Goal: Task Accomplishment & Management: Use online tool/utility

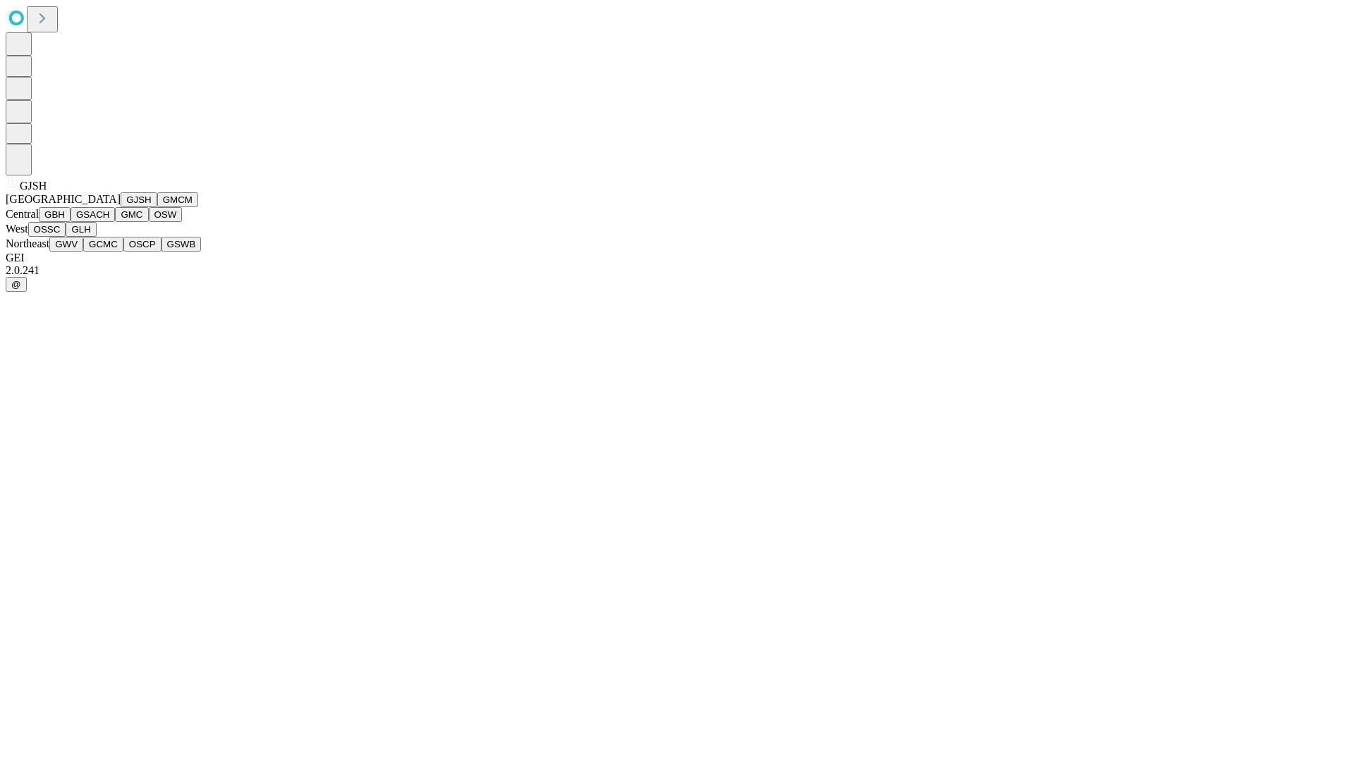
click at [121, 207] on button "GJSH" at bounding box center [139, 199] width 37 height 15
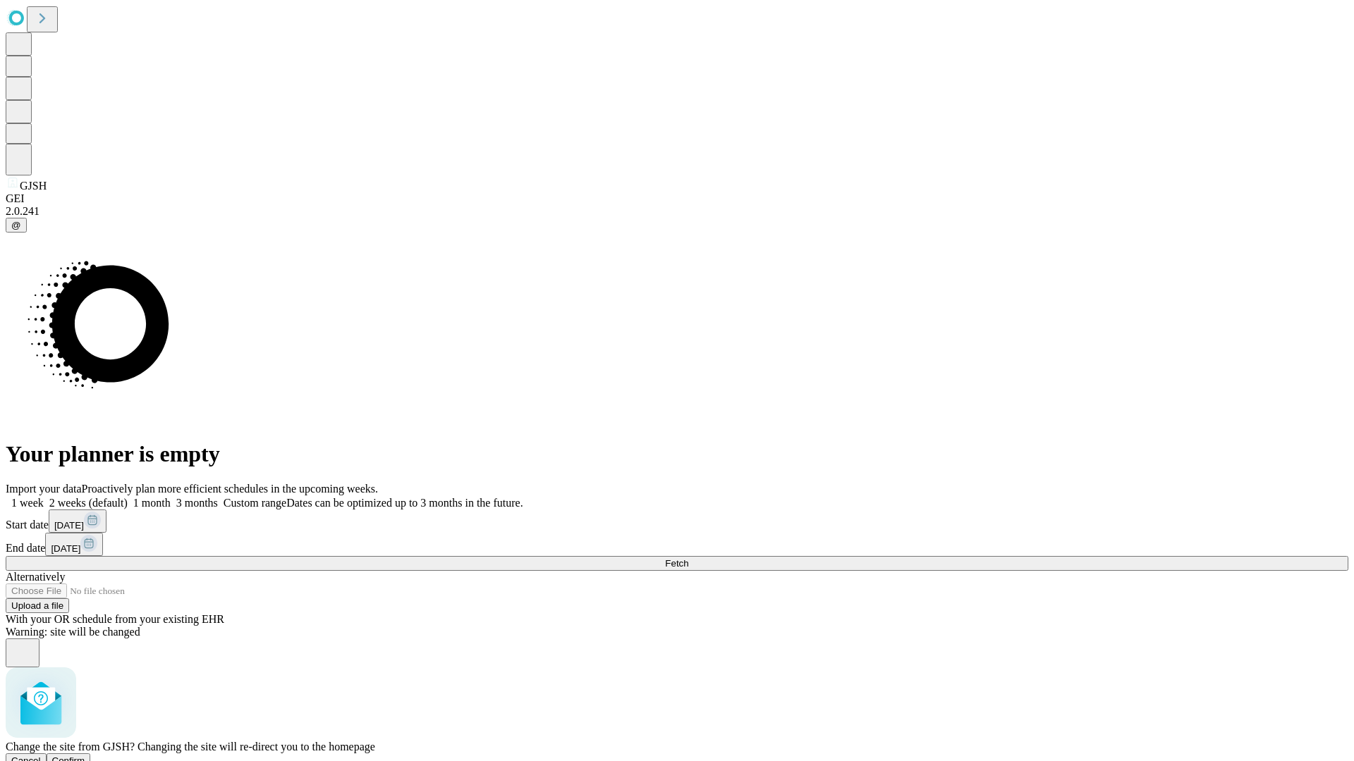
click at [85, 756] on span "Confirm" at bounding box center [68, 761] width 33 height 11
click at [44, 497] on label "1 week" at bounding box center [25, 503] width 38 height 12
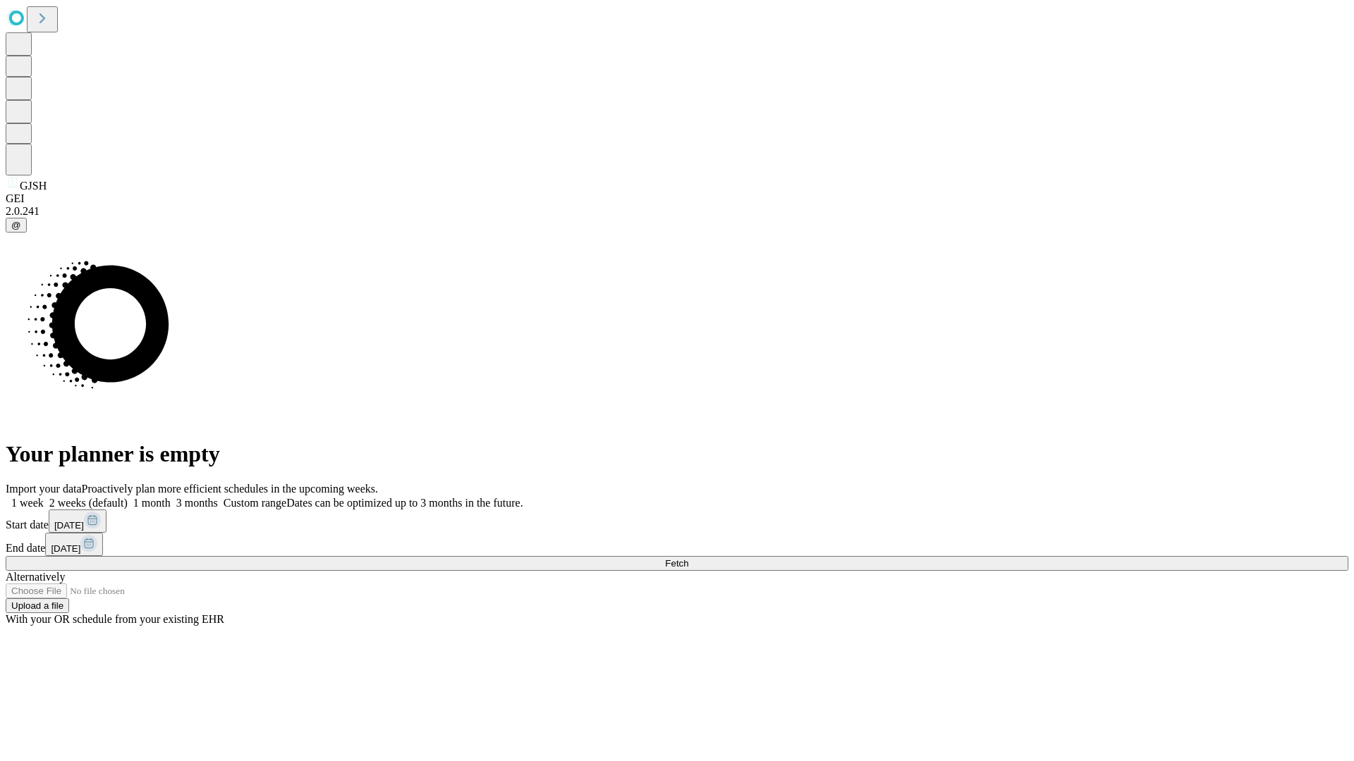
click at [688, 558] on span "Fetch" at bounding box center [676, 563] width 23 height 11
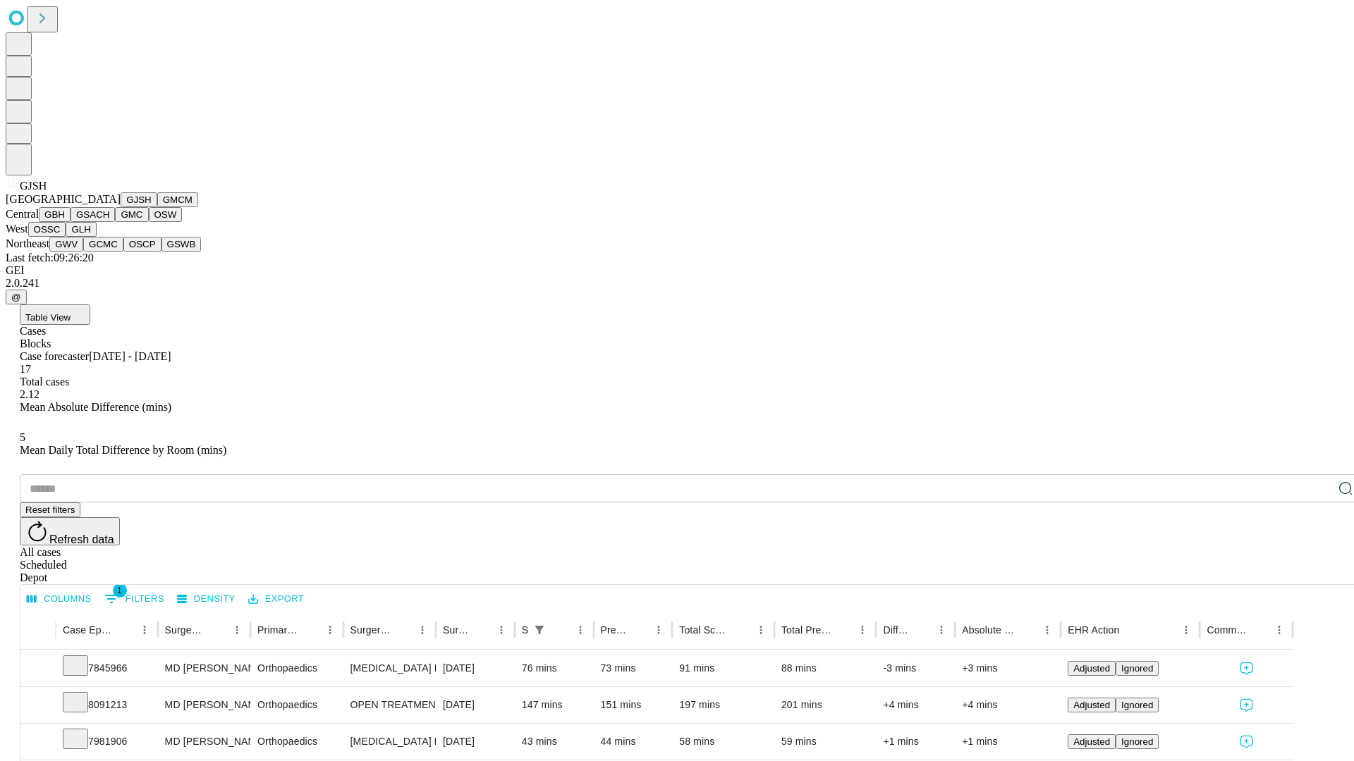
click at [157, 207] on button "GMCM" at bounding box center [177, 199] width 41 height 15
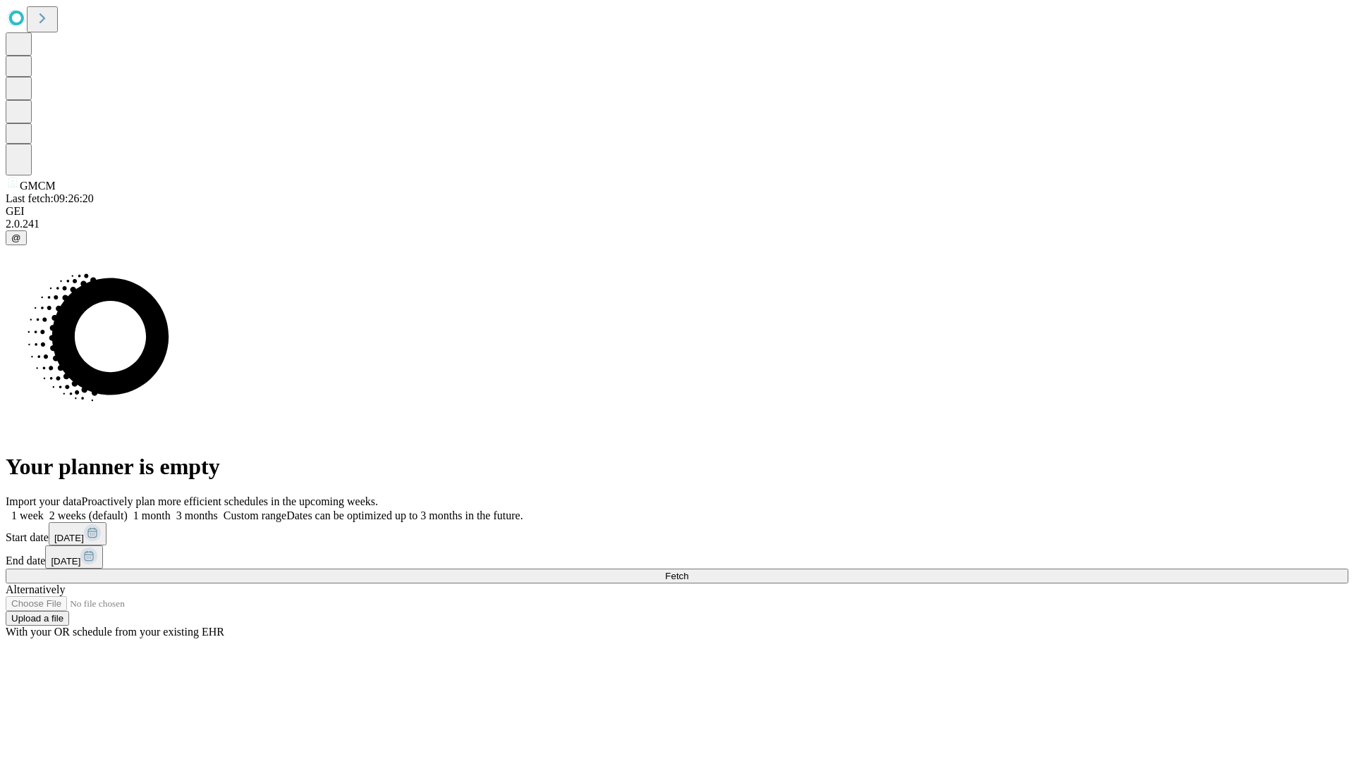
click at [44, 510] on label "1 week" at bounding box center [25, 516] width 38 height 12
click at [688, 571] on span "Fetch" at bounding box center [676, 576] width 23 height 11
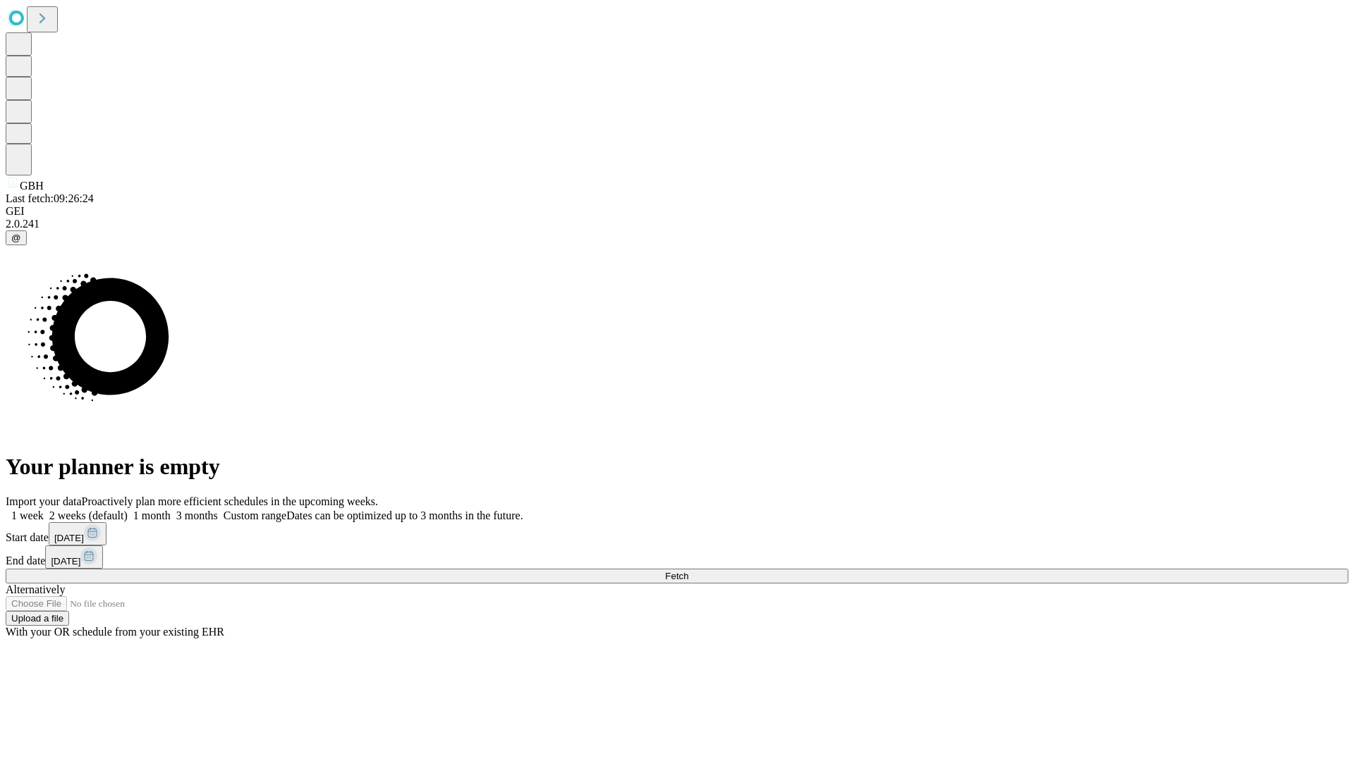
click at [44, 510] on label "1 week" at bounding box center [25, 516] width 38 height 12
click at [688, 571] on span "Fetch" at bounding box center [676, 576] width 23 height 11
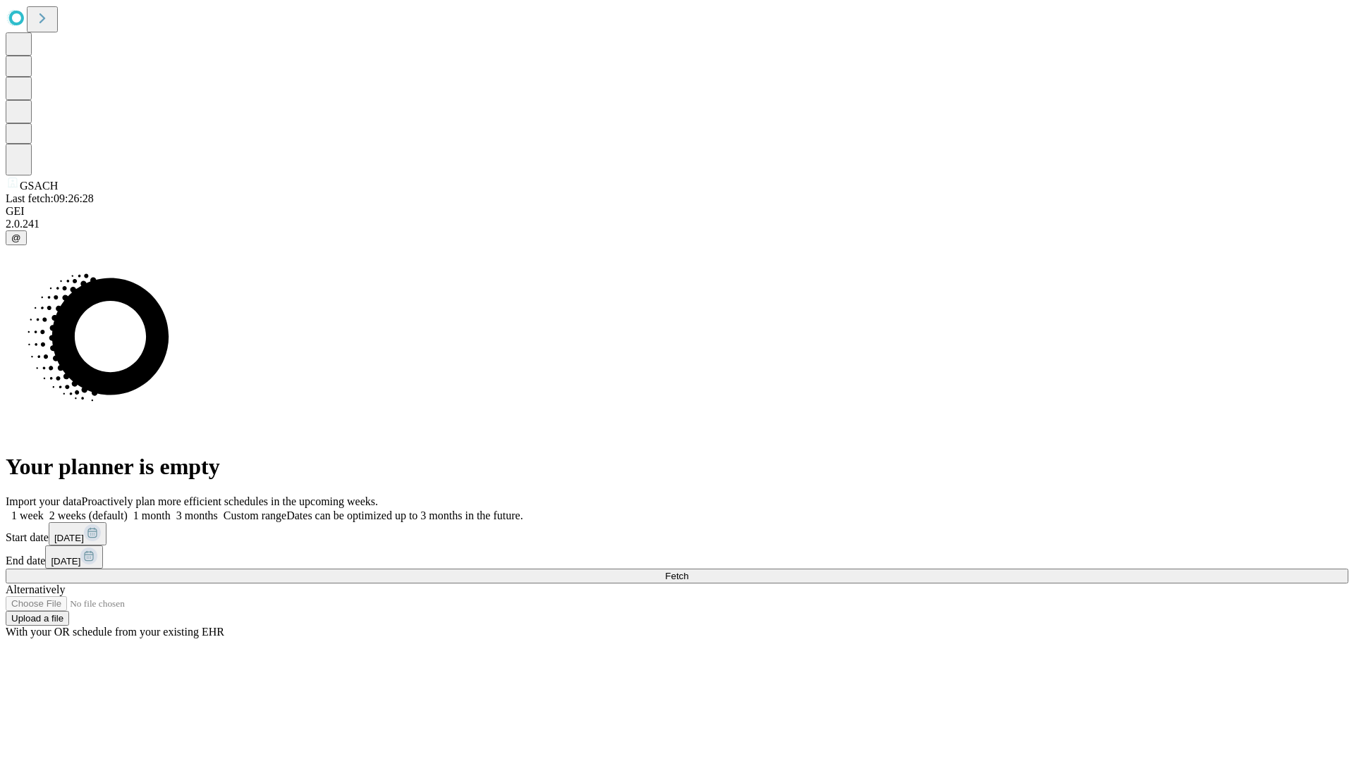
click at [44, 510] on label "1 week" at bounding box center [25, 516] width 38 height 12
click at [688, 571] on span "Fetch" at bounding box center [676, 576] width 23 height 11
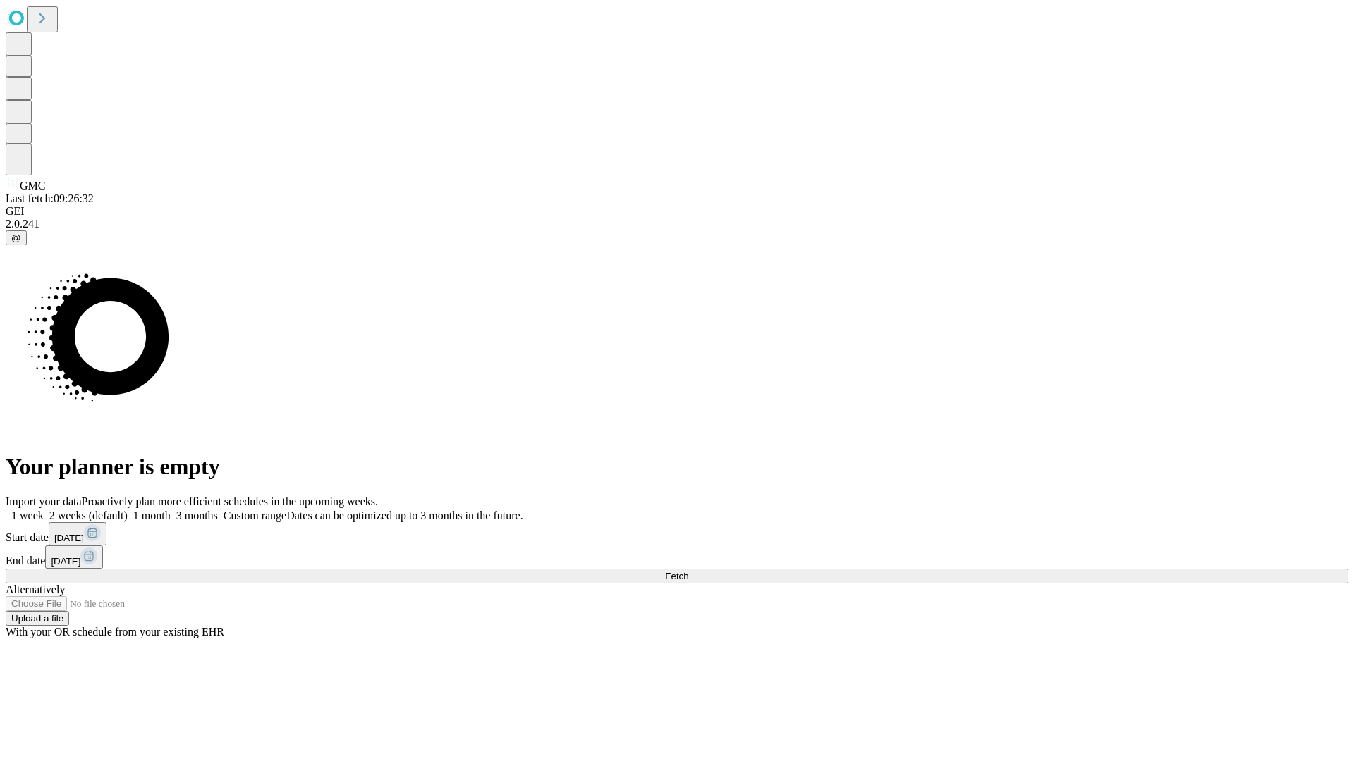
click at [44, 510] on label "1 week" at bounding box center [25, 516] width 38 height 12
click at [688, 571] on span "Fetch" at bounding box center [676, 576] width 23 height 11
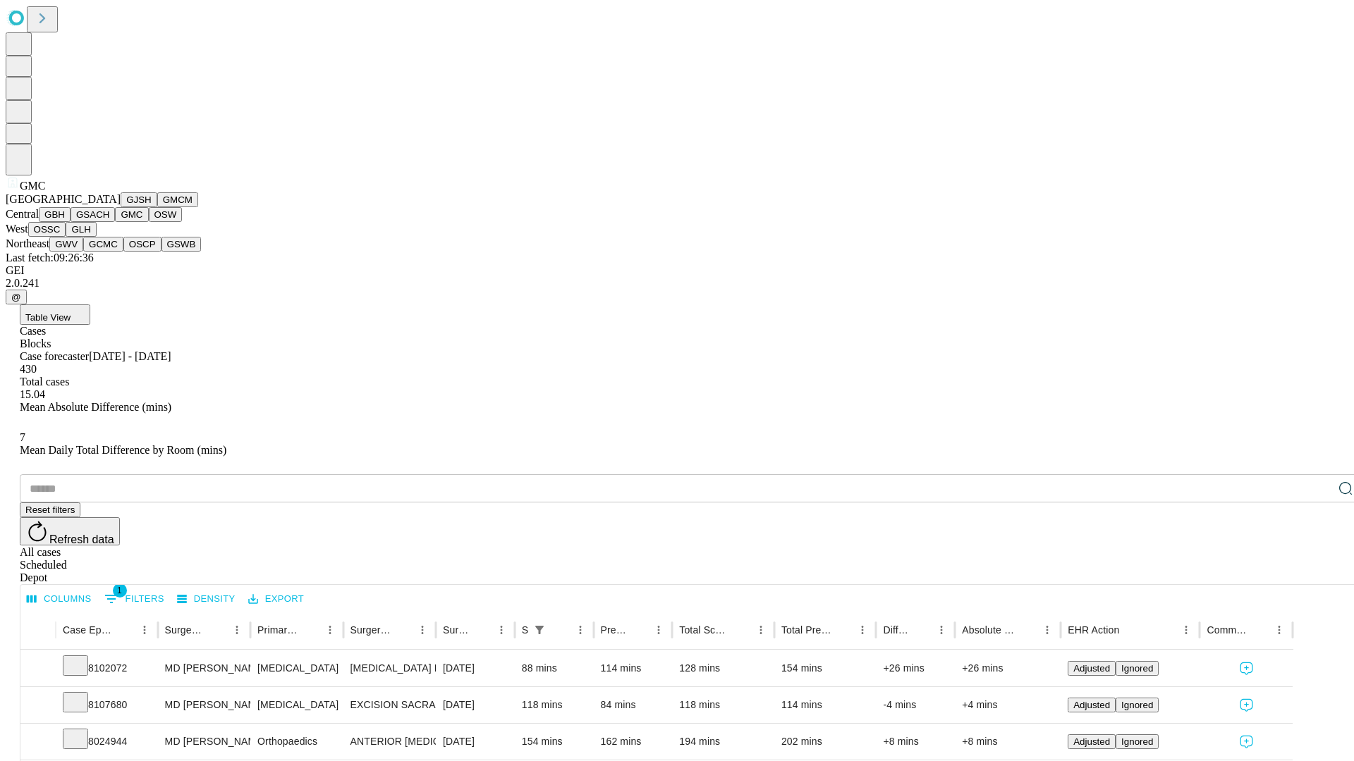
click at [149, 222] on button "OSW" at bounding box center [166, 214] width 34 height 15
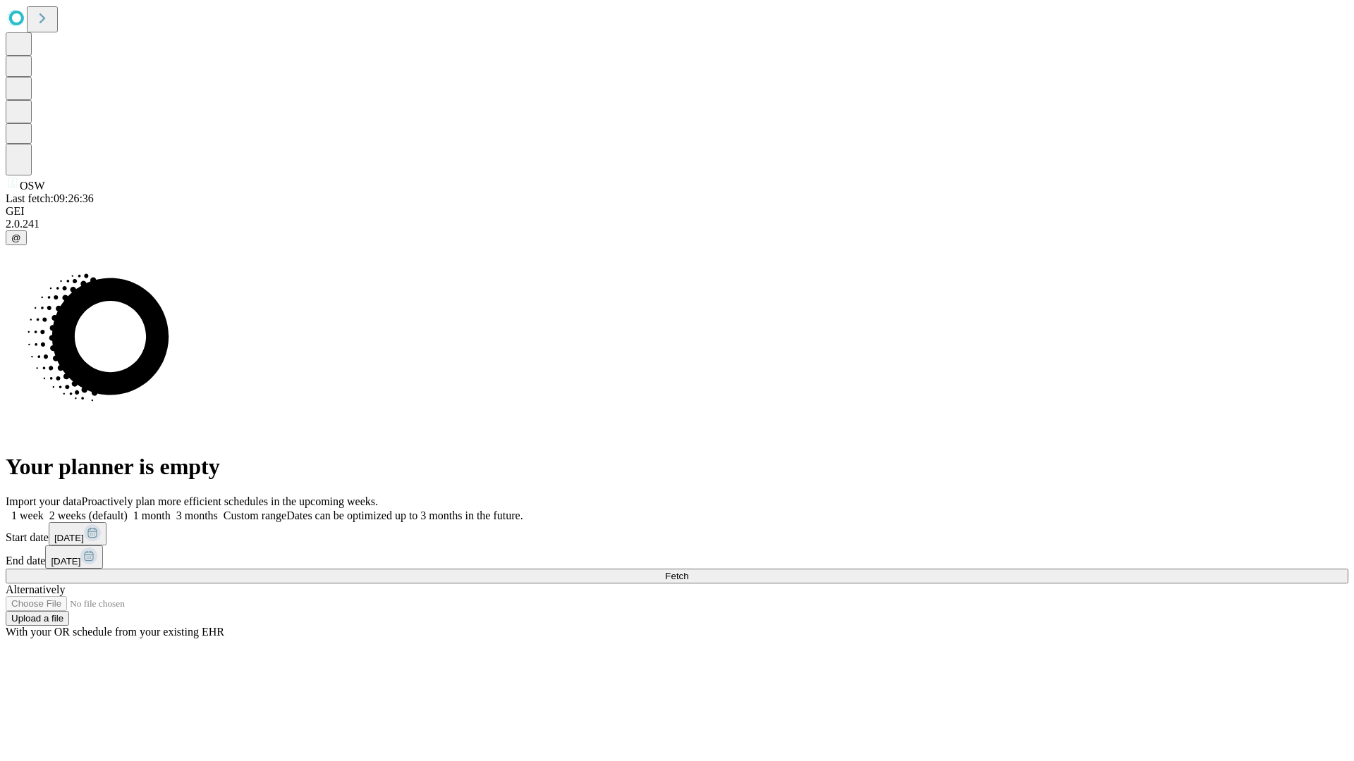
click at [44, 510] on label "1 week" at bounding box center [25, 516] width 38 height 12
click at [688, 571] on span "Fetch" at bounding box center [676, 576] width 23 height 11
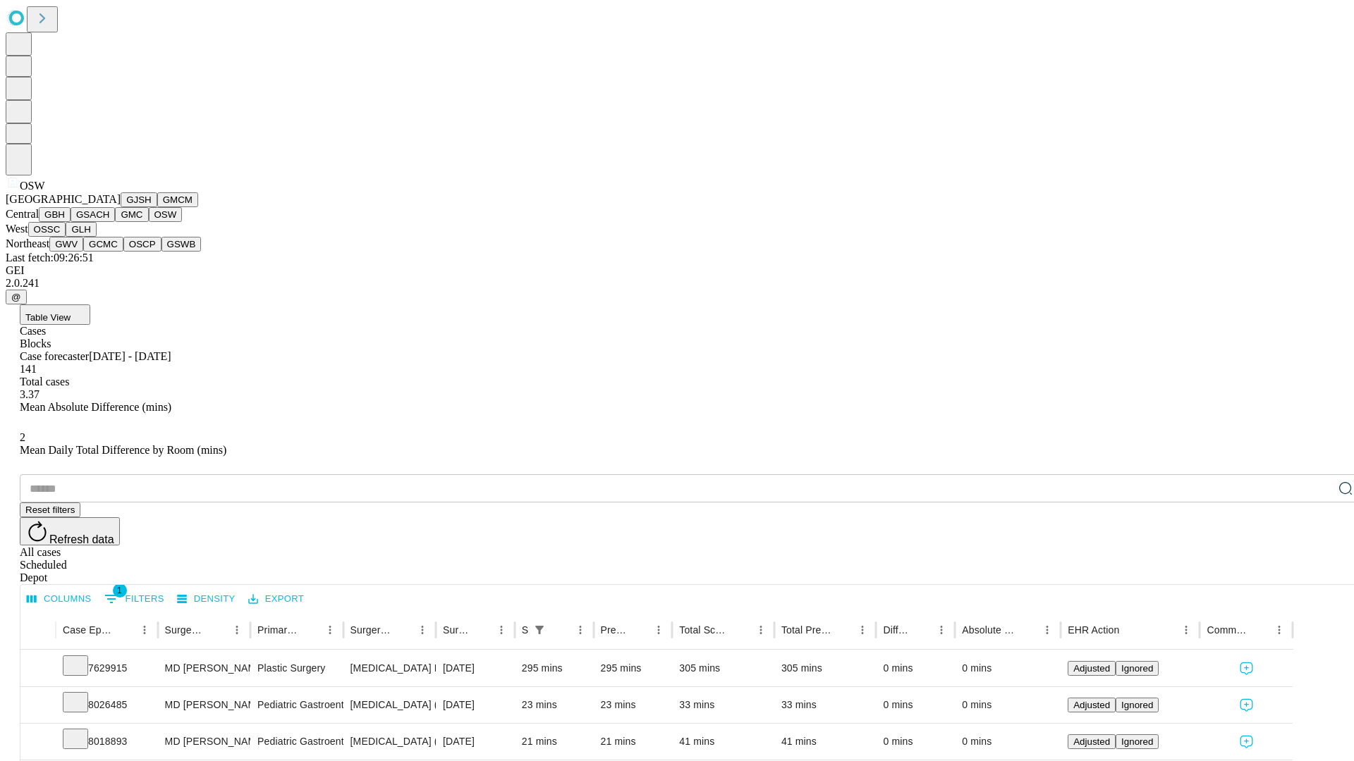
click at [66, 237] on button "OSSC" at bounding box center [47, 229] width 38 height 15
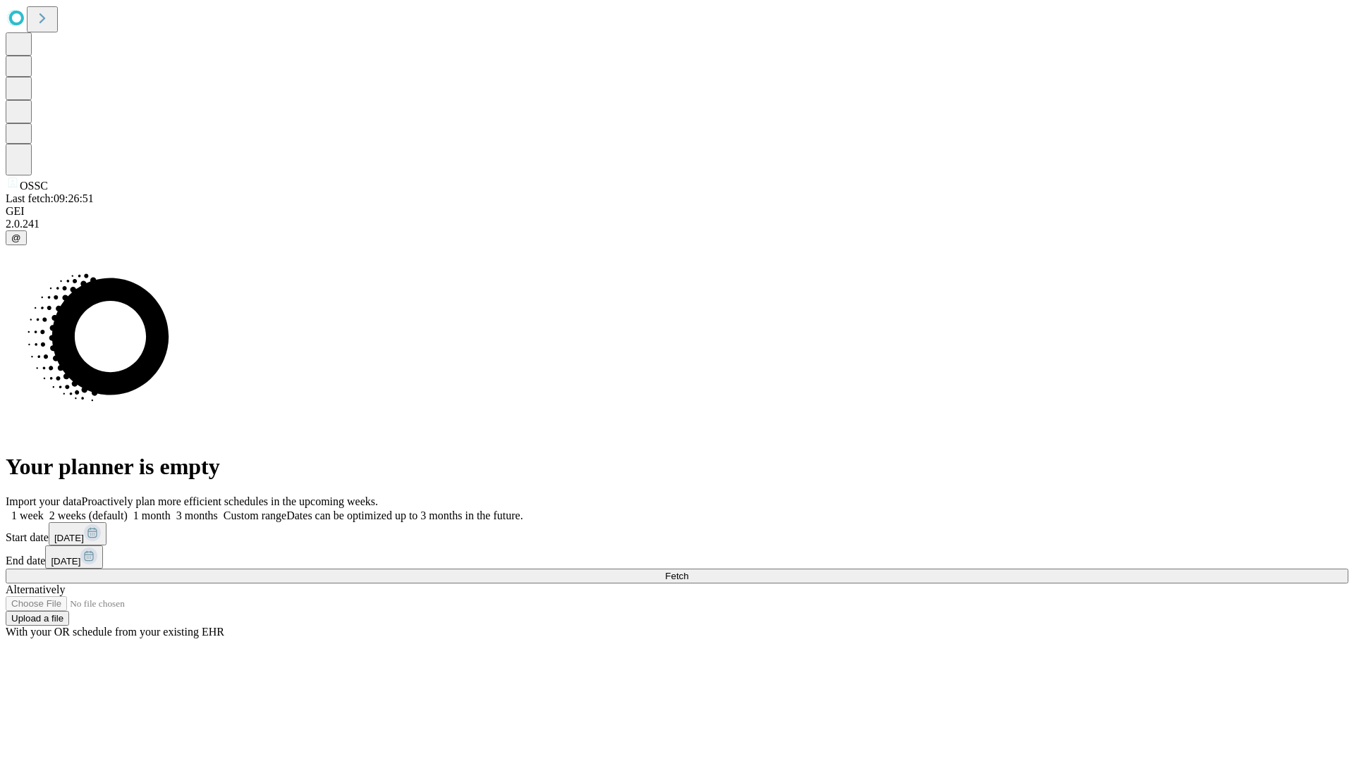
click at [44, 510] on label "1 week" at bounding box center [25, 516] width 38 height 12
click at [688, 571] on span "Fetch" at bounding box center [676, 576] width 23 height 11
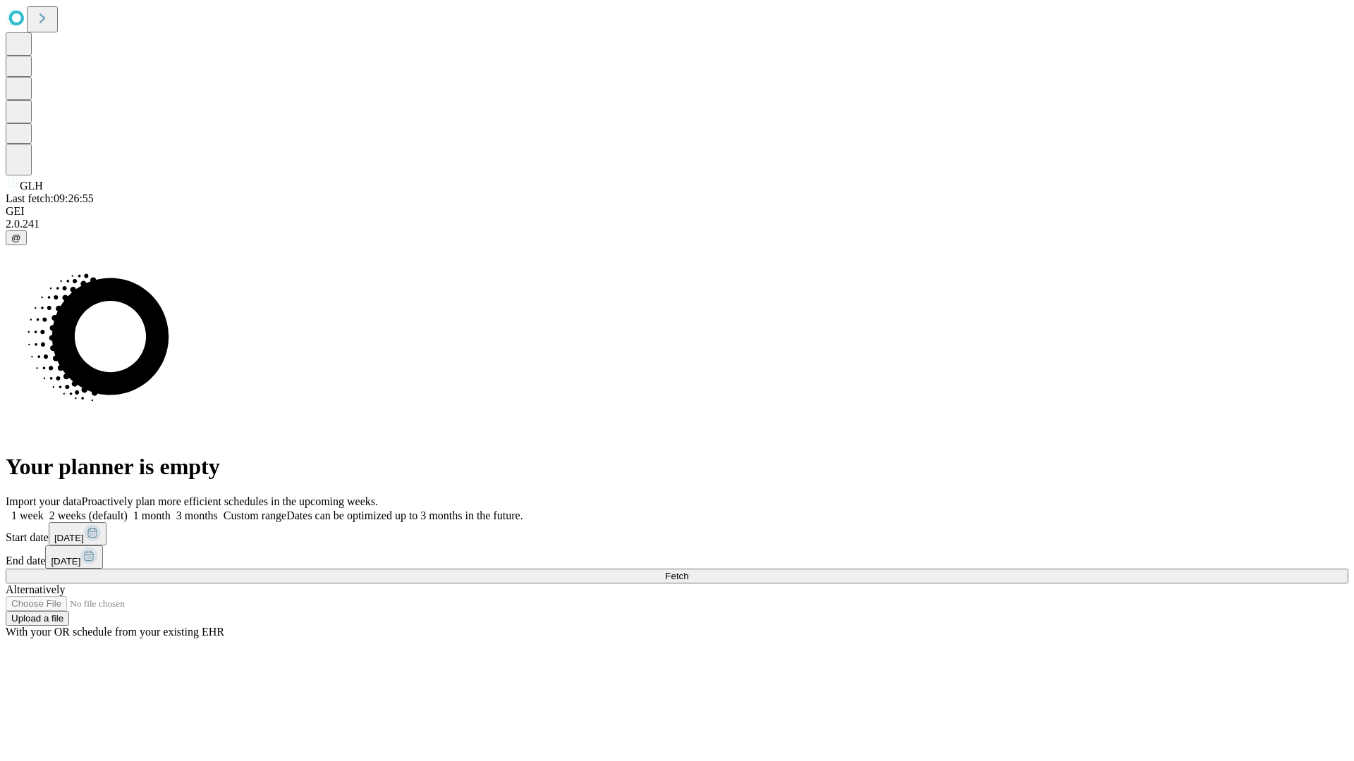
click at [688, 571] on span "Fetch" at bounding box center [676, 576] width 23 height 11
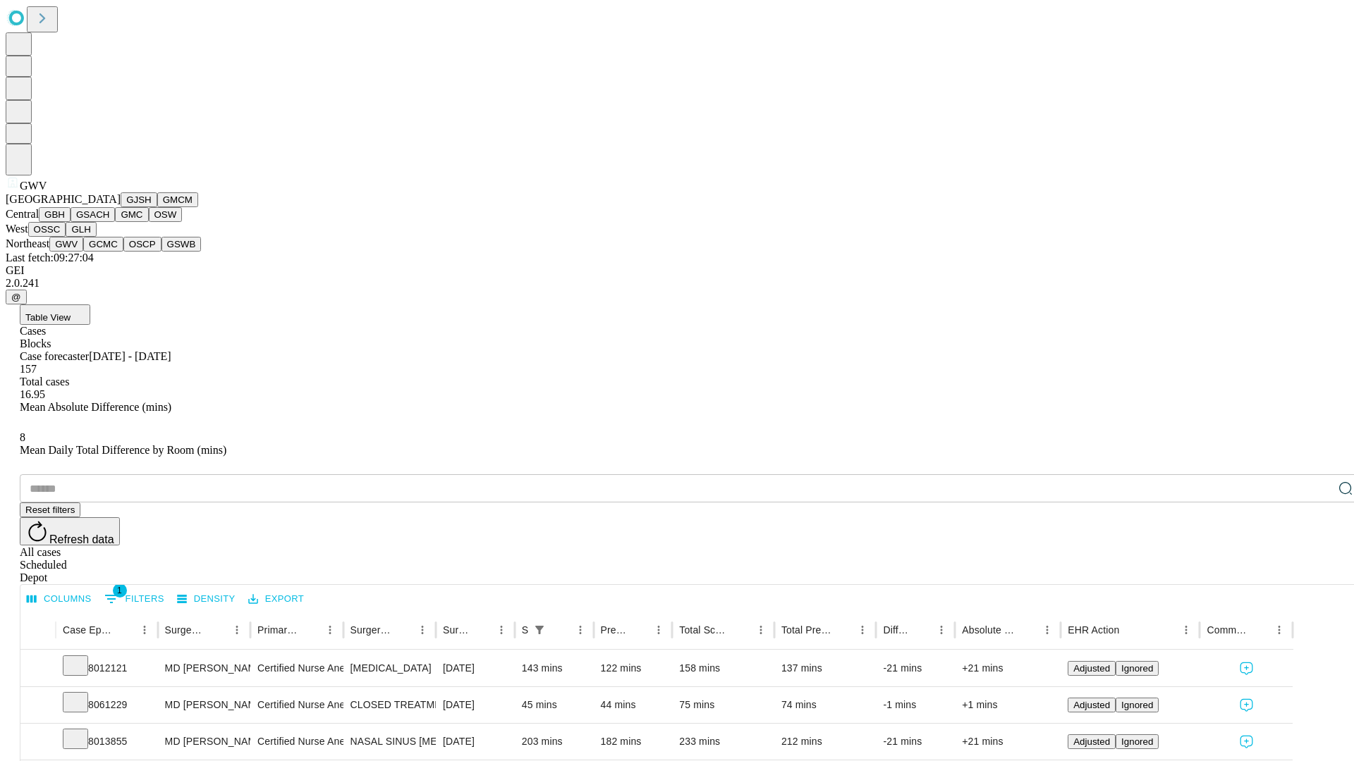
click at [109, 252] on button "GCMC" at bounding box center [103, 244] width 40 height 15
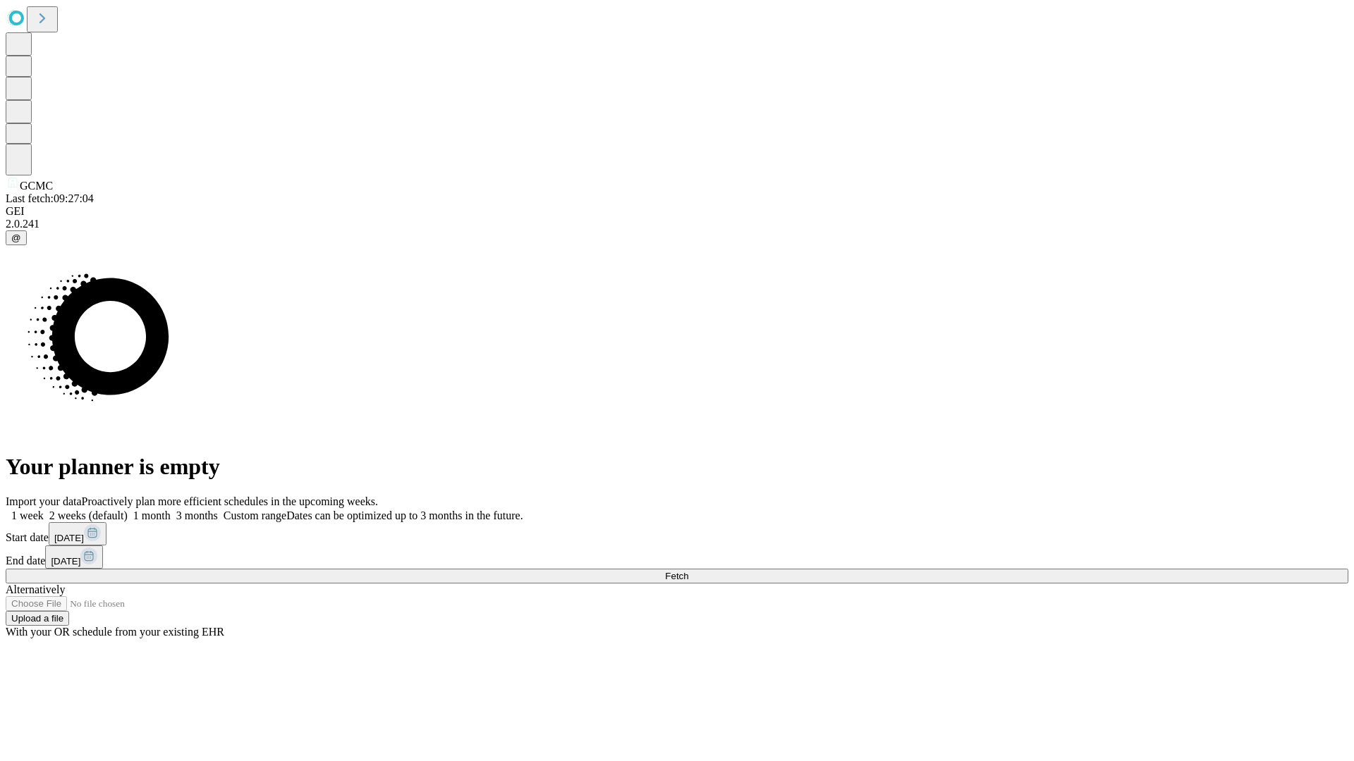
click at [44, 510] on label "1 week" at bounding box center [25, 516] width 38 height 12
click at [688, 571] on span "Fetch" at bounding box center [676, 576] width 23 height 11
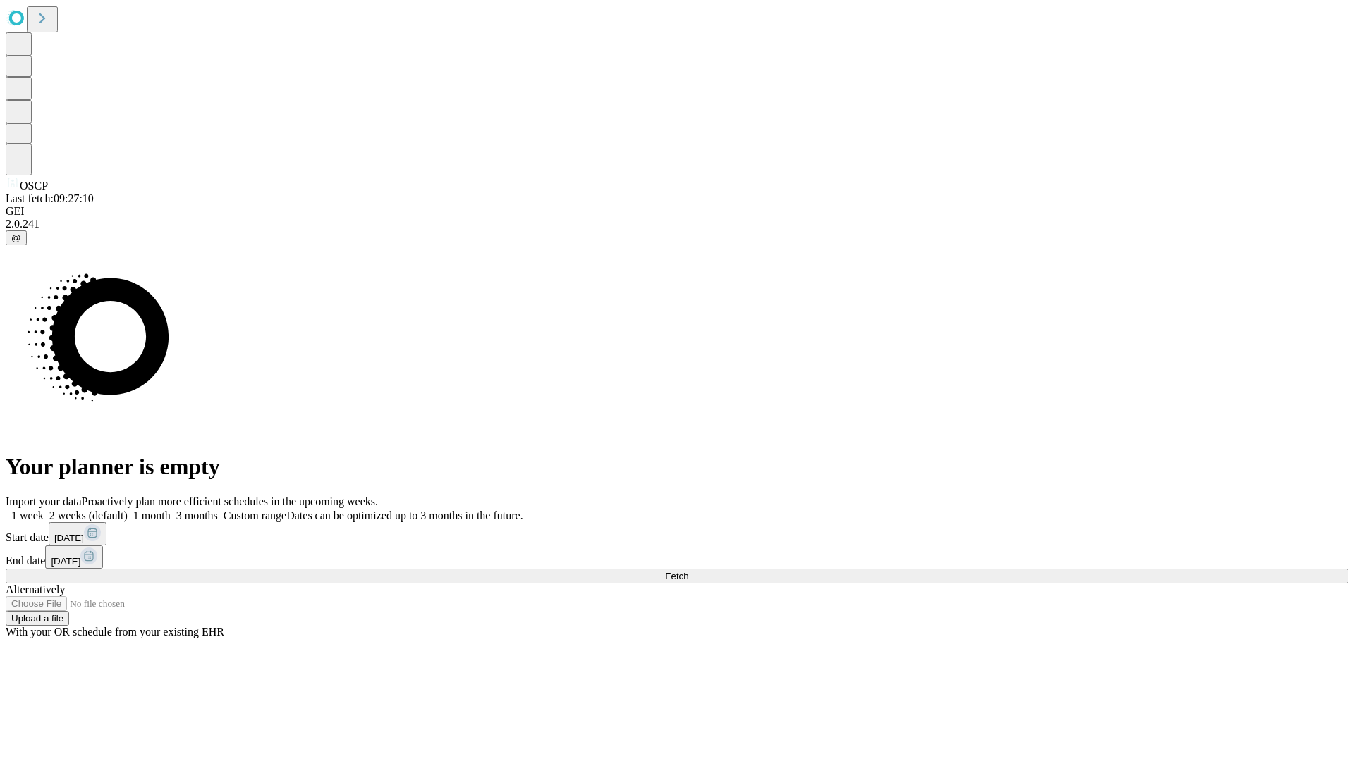
click at [44, 510] on label "1 week" at bounding box center [25, 516] width 38 height 12
click at [688, 571] on span "Fetch" at bounding box center [676, 576] width 23 height 11
